Goal: Task Accomplishment & Management: Use online tool/utility

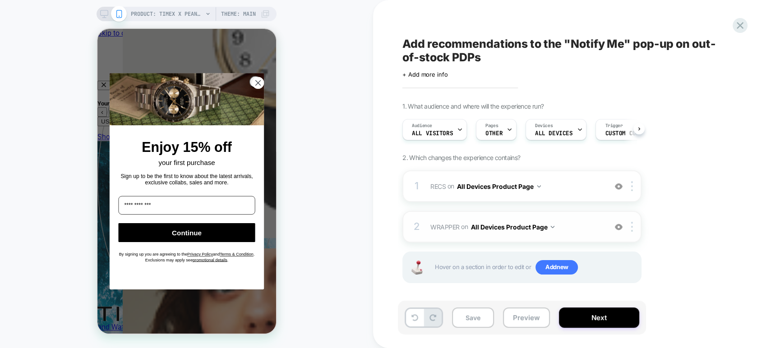
click at [571, 223] on span "WRAPPER Adding Code Block BEFORE body>* on All Devices Product Page" at bounding box center [517, 227] width 172 height 13
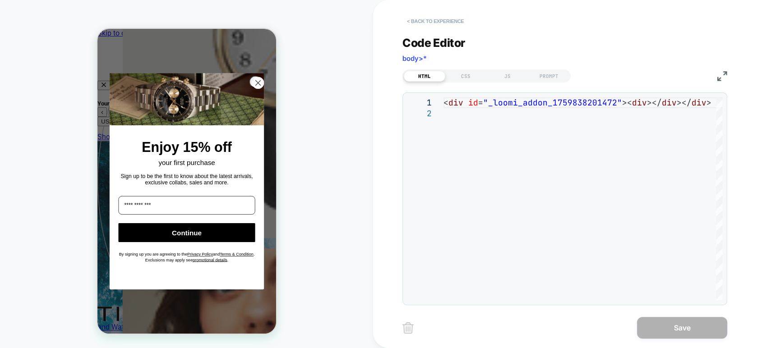
click at [430, 15] on button "< Back to experience" at bounding box center [436, 21] width 66 height 14
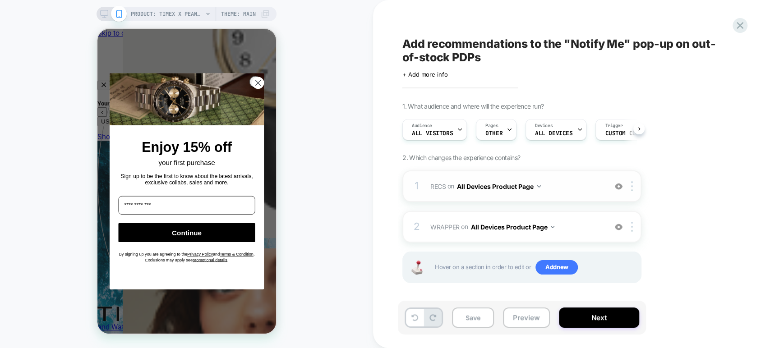
click at [578, 186] on span "RECS Replacing Mini Collection WITH #_loomi_addon_1759838201472>div on All Devi…" at bounding box center [517, 186] width 172 height 13
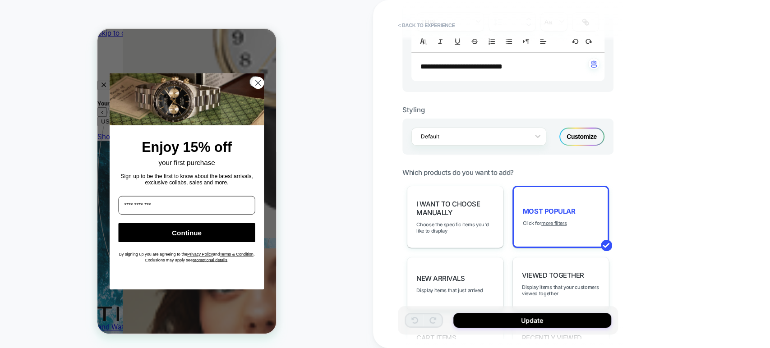
scroll to position [347, 0]
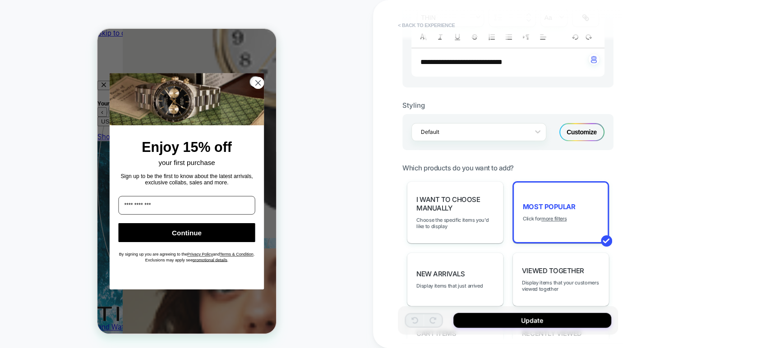
click at [402, 30] on button "< Back to experience" at bounding box center [427, 25] width 66 height 14
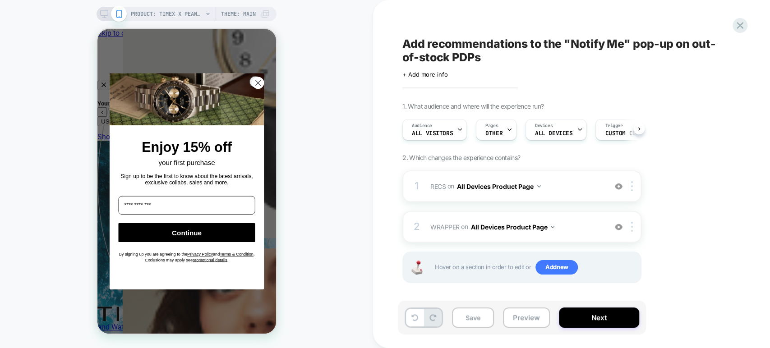
scroll to position [0, 0]
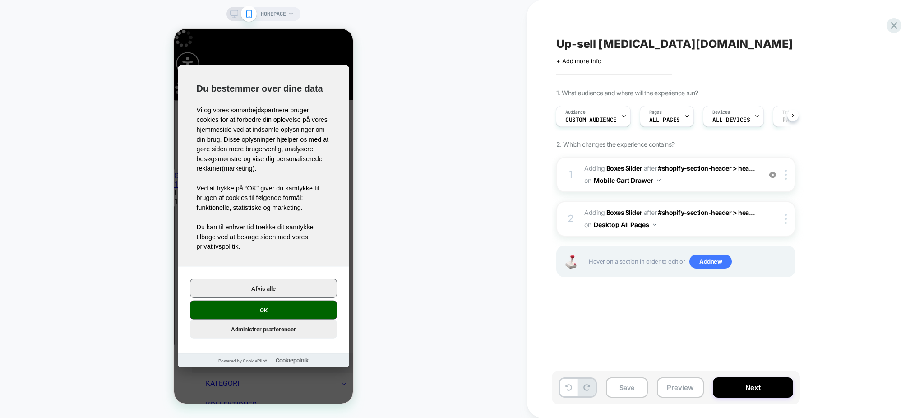
click at [289, 315] on button "OK" at bounding box center [263, 310] width 147 height 19
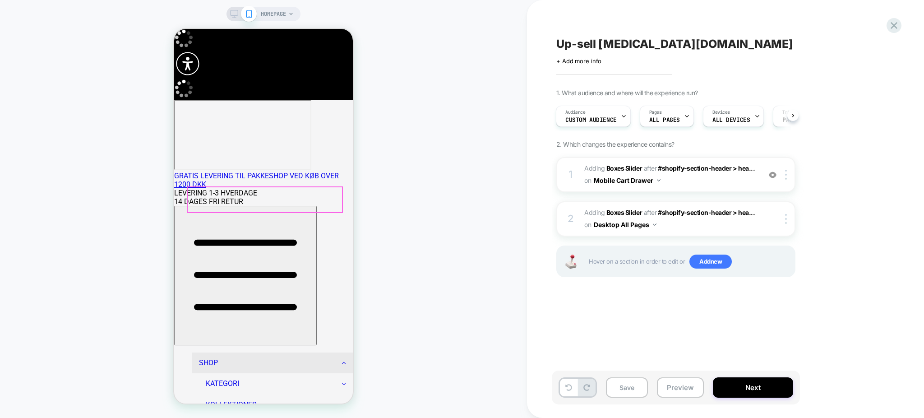
click at [196, 207] on icon "button" at bounding box center [245, 274] width 135 height 135
click at [676, 393] on button "Preview" at bounding box center [680, 387] width 47 height 20
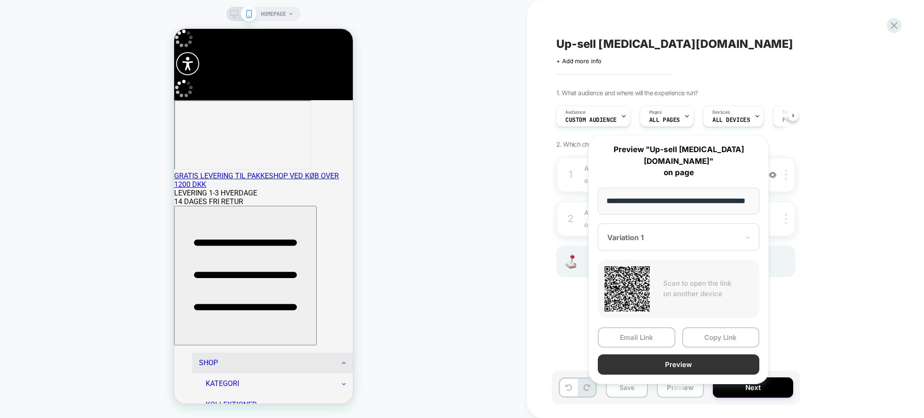
click at [708, 354] on button "Preview" at bounding box center [679, 364] width 162 height 20
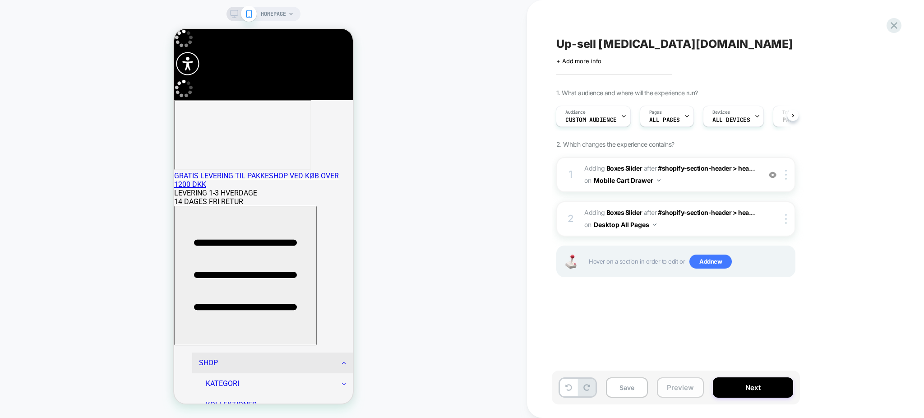
click at [673, 383] on button "Preview" at bounding box center [680, 387] width 47 height 20
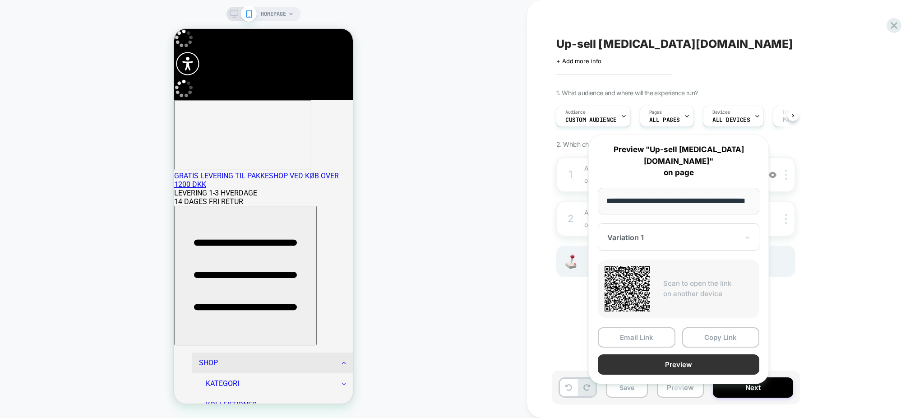
click at [708, 354] on button "Preview" at bounding box center [679, 364] width 162 height 20
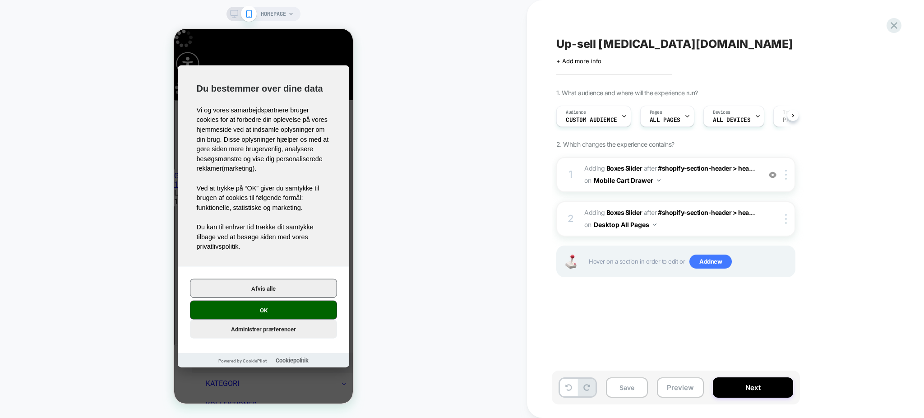
scroll to position [0, 0]
click at [759, 393] on button "Next" at bounding box center [753, 387] width 80 height 20
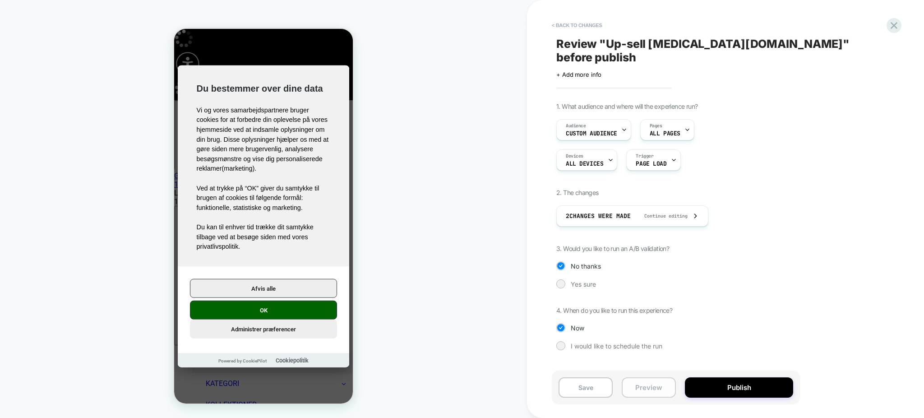
click at [642, 390] on button "Preview" at bounding box center [649, 387] width 54 height 20
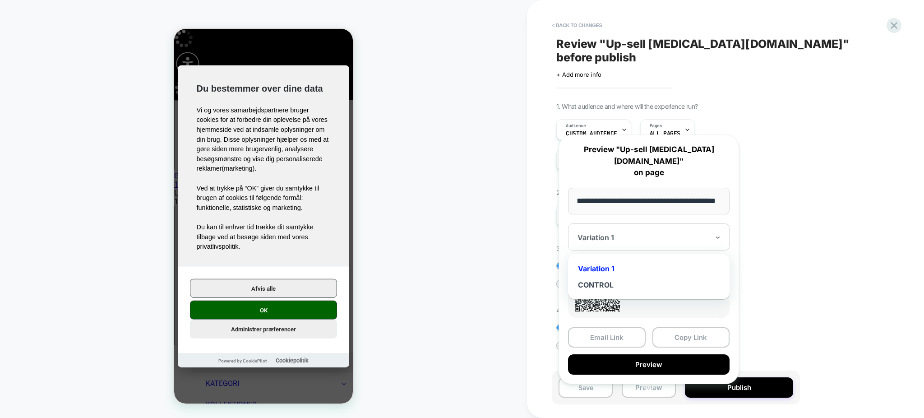
scroll to position [0, 0]
click at [675, 223] on div "Variation 1" at bounding box center [649, 236] width 162 height 27
click at [637, 277] on div "CONTROL" at bounding box center [649, 285] width 153 height 16
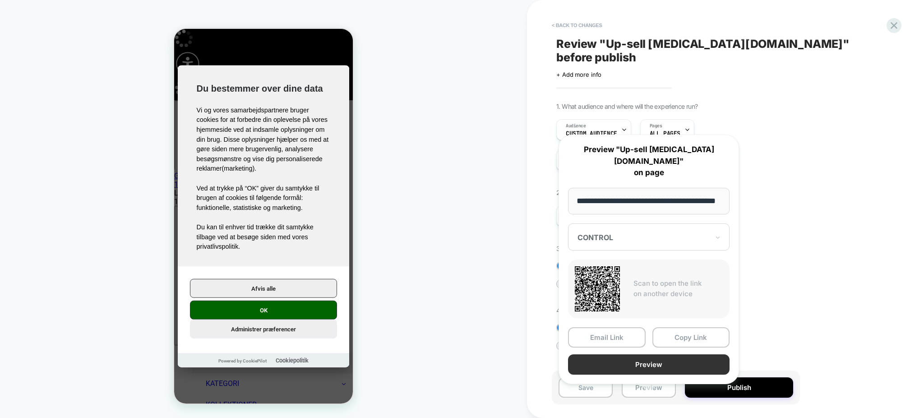
click at [659, 354] on button "Preview" at bounding box center [649, 364] width 162 height 20
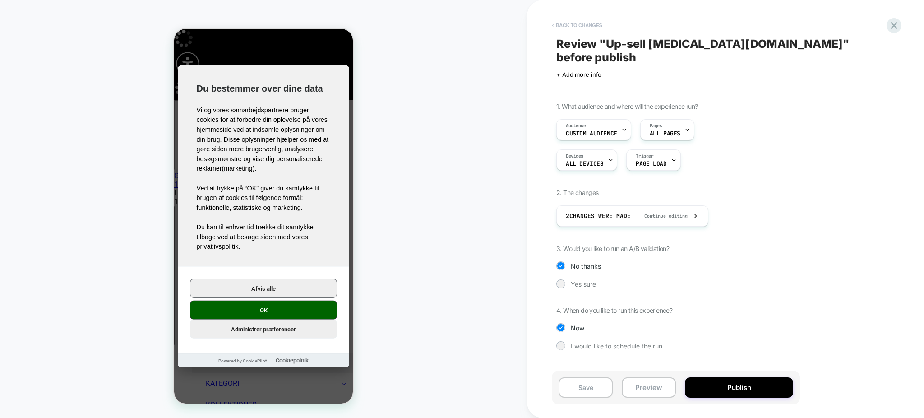
click at [564, 22] on button "< Back to changes" at bounding box center [577, 25] width 60 height 14
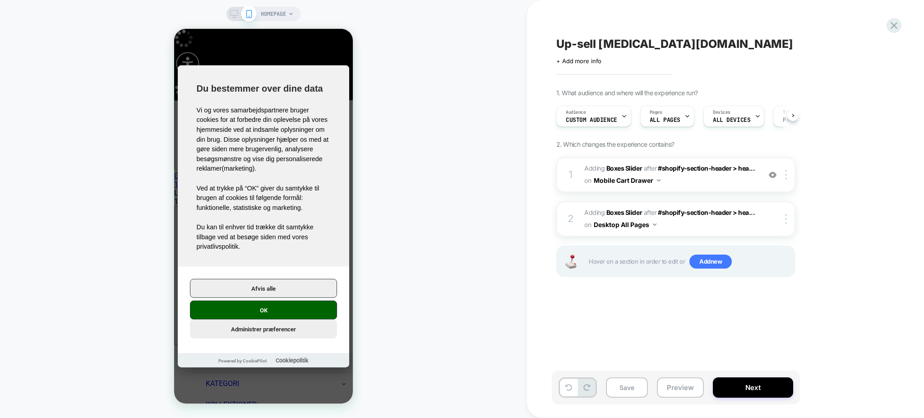
scroll to position [0, 0]
click at [577, 66] on div "Up-sell MUSE.DK Click to edit experience details + Add more info 1. What audien…" at bounding box center [721, 209] width 338 height 400
click at [576, 60] on span "+ Add more info" at bounding box center [578, 60] width 45 height 7
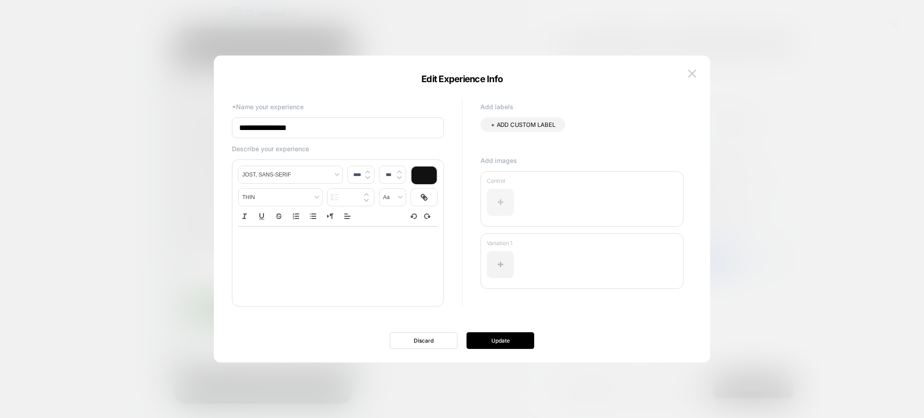
click at [500, 197] on div at bounding box center [500, 202] width 27 height 27
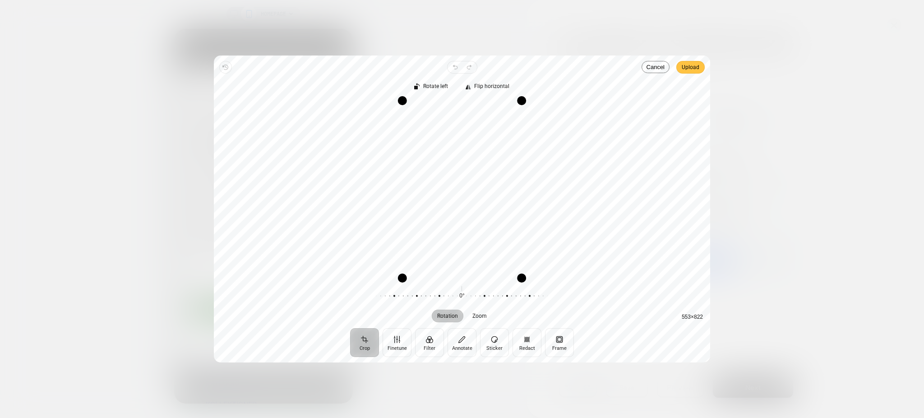
click at [685, 71] on span "Upload" at bounding box center [691, 67] width 18 height 11
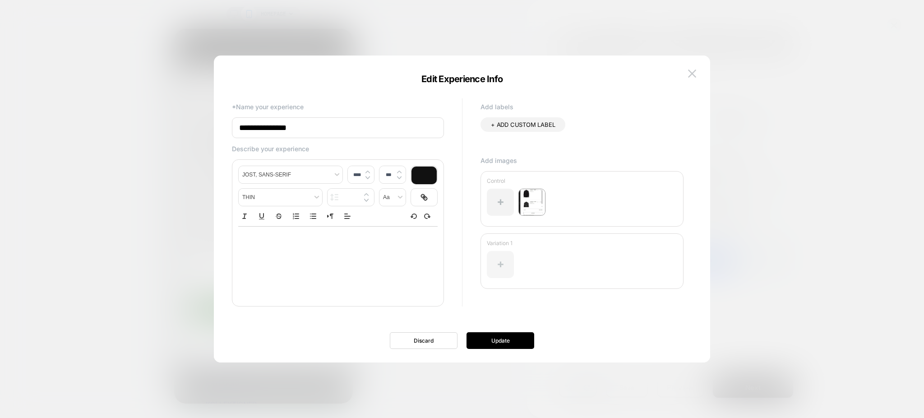
click at [501, 265] on div at bounding box center [500, 264] width 27 height 27
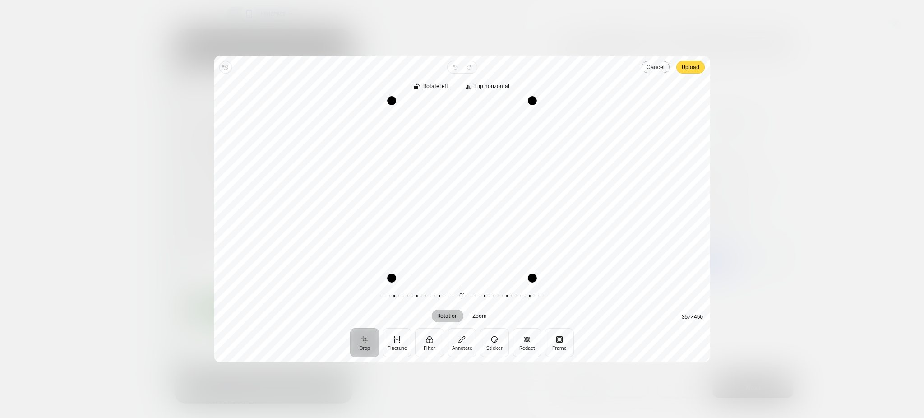
click at [658, 64] on button "Cancel" at bounding box center [656, 67] width 28 height 12
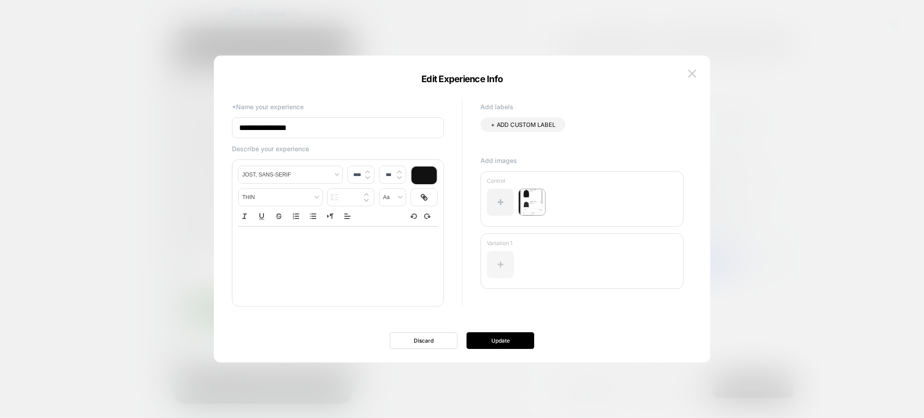
click at [495, 257] on div at bounding box center [500, 264] width 27 height 27
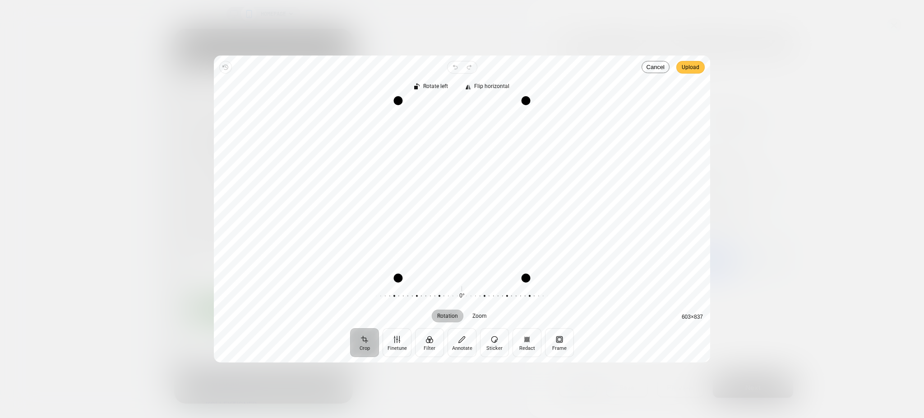
click at [693, 66] on span "Upload" at bounding box center [691, 67] width 18 height 11
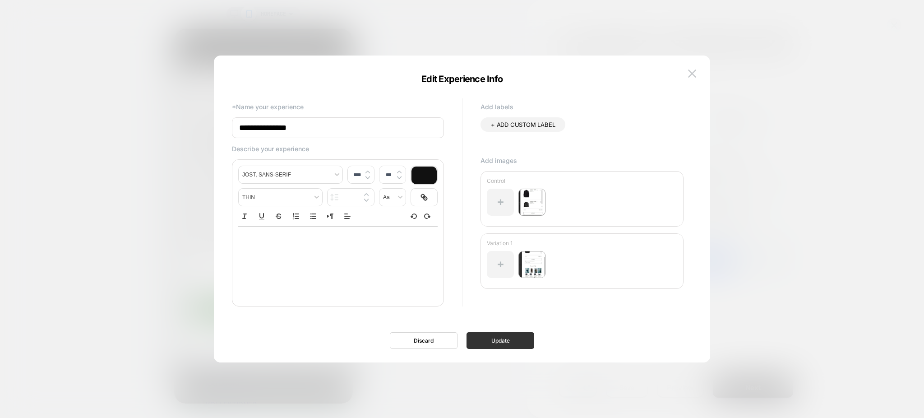
click at [486, 336] on button "Update" at bounding box center [501, 340] width 68 height 17
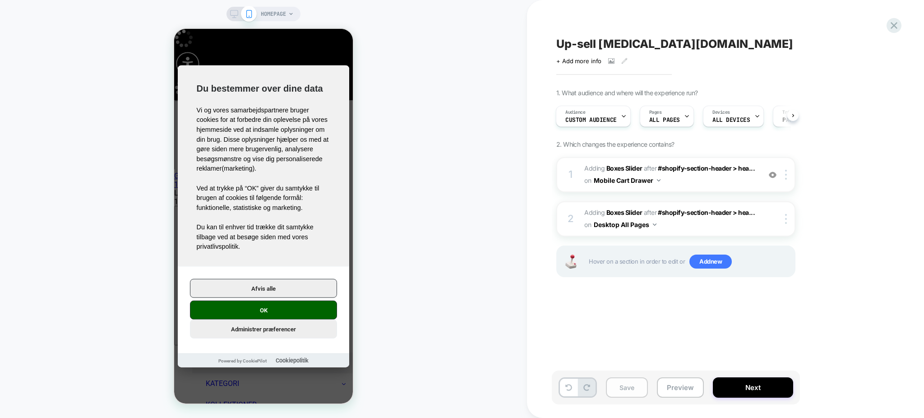
click at [620, 394] on button "Save" at bounding box center [627, 387] width 42 height 20
click at [742, 379] on button "Next" at bounding box center [753, 387] width 80 height 20
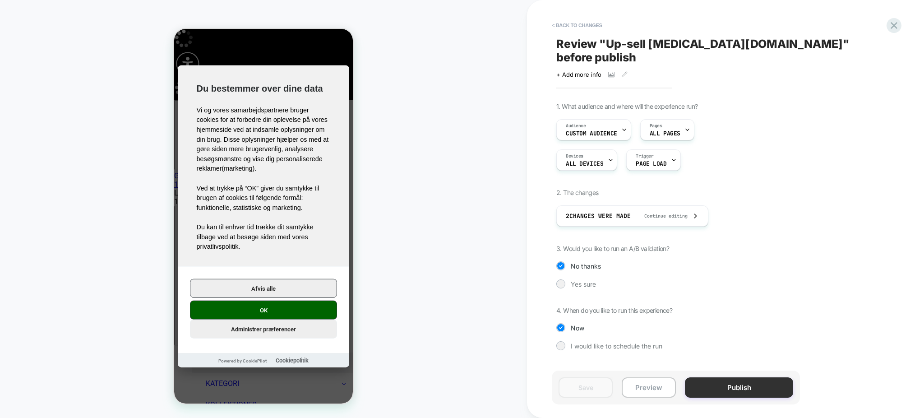
click at [744, 387] on button "Publish" at bounding box center [739, 387] width 108 height 20
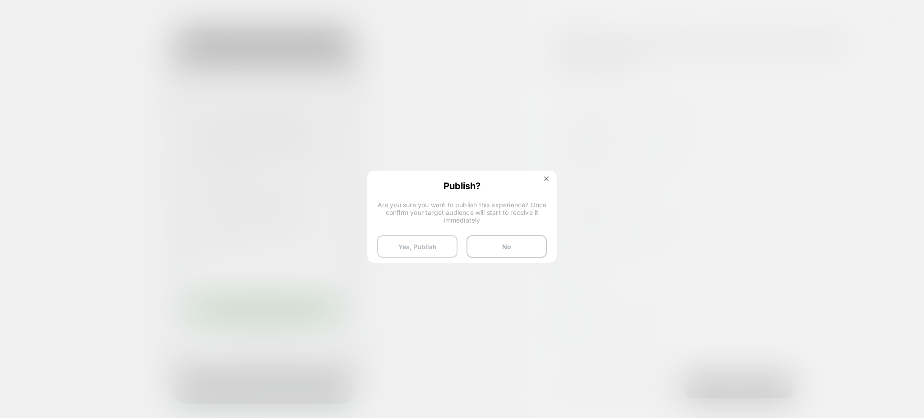
click at [426, 241] on button "Yes, Publish" at bounding box center [417, 246] width 80 height 23
